Goal: Task Accomplishment & Management: Manage account settings

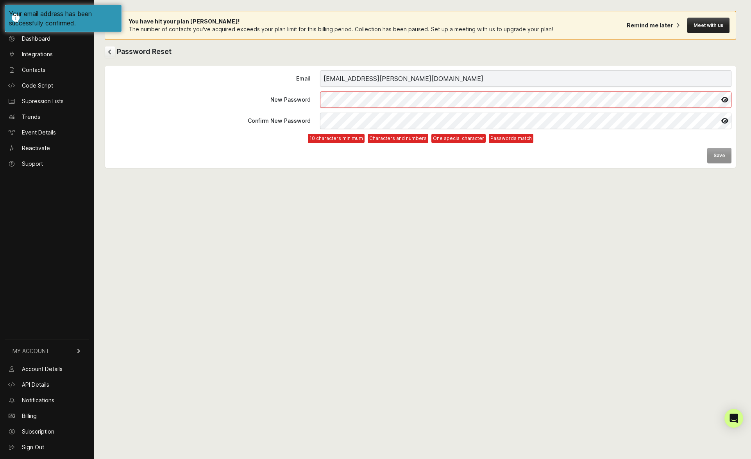
click at [728, 102] on icon at bounding box center [725, 99] width 13 height 13
click at [303, 100] on label "New Password" at bounding box center [420, 99] width 622 height 16
click at [277, 99] on label "New Password" at bounding box center [420, 99] width 622 height 16
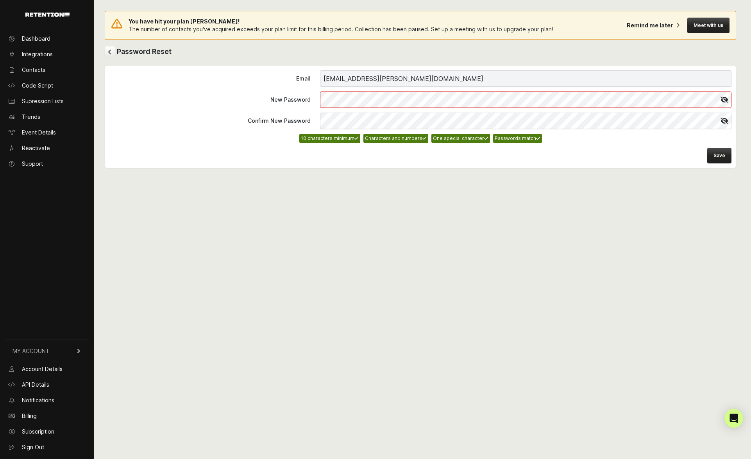
click at [283, 93] on label "New Password" at bounding box center [420, 99] width 622 height 16
click at [724, 157] on button "Save" at bounding box center [720, 156] width 24 height 16
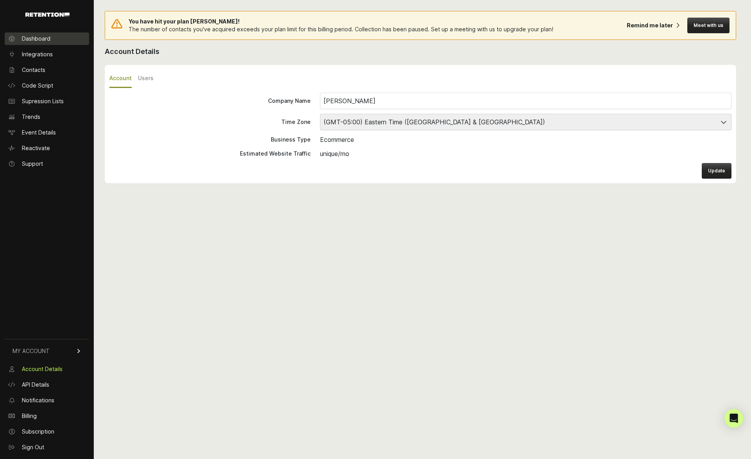
click at [32, 38] on span "Dashboard" at bounding box center [36, 39] width 29 height 8
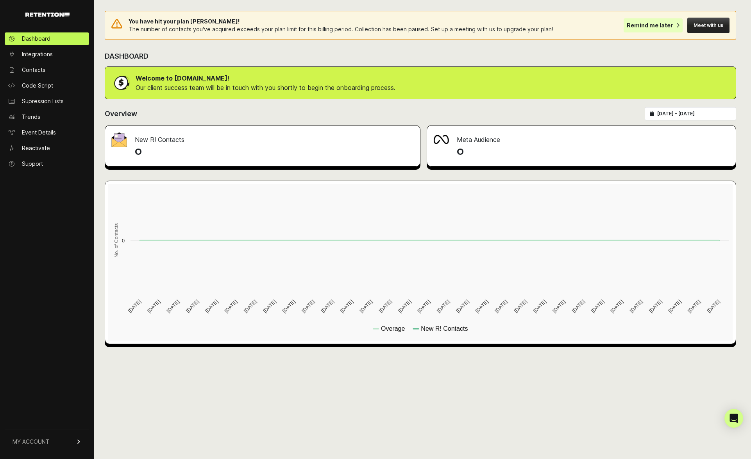
click at [662, 23] on div "Remind me later" at bounding box center [650, 26] width 46 height 8
